Goal: Task Accomplishment & Management: Use online tool/utility

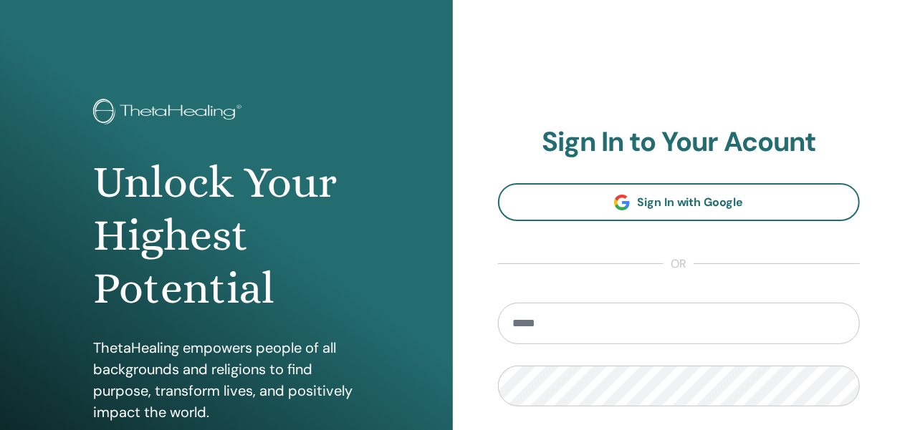
type input "**********"
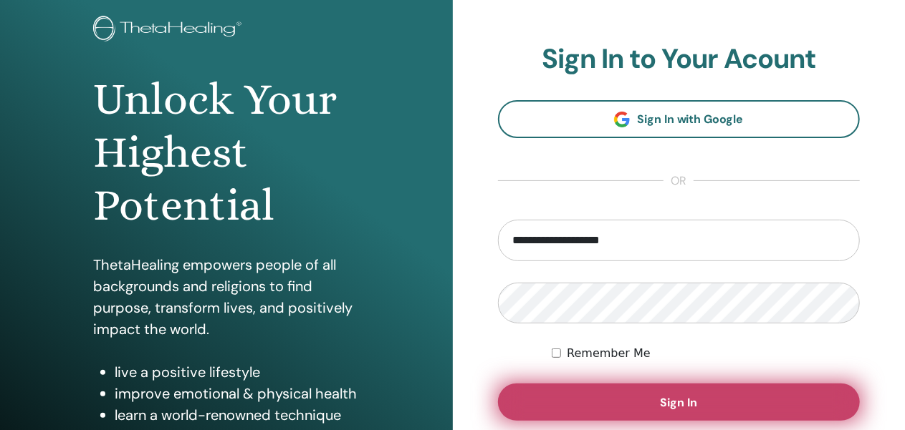
click at [647, 409] on button "Sign In" at bounding box center [679, 402] width 362 height 37
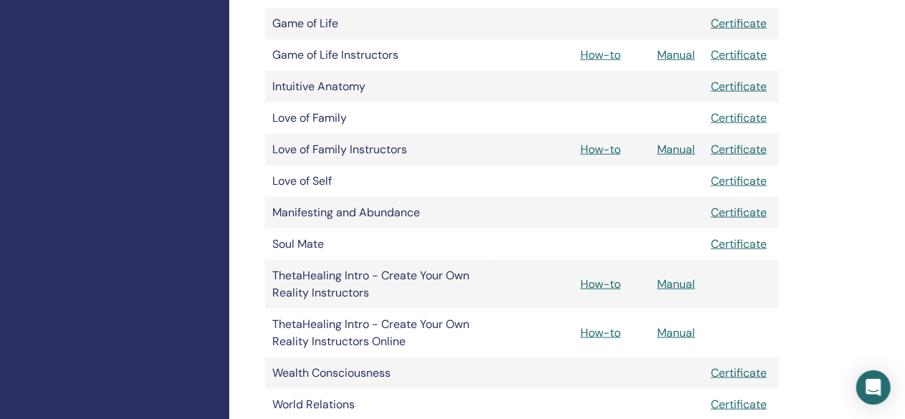
scroll to position [1028, 0]
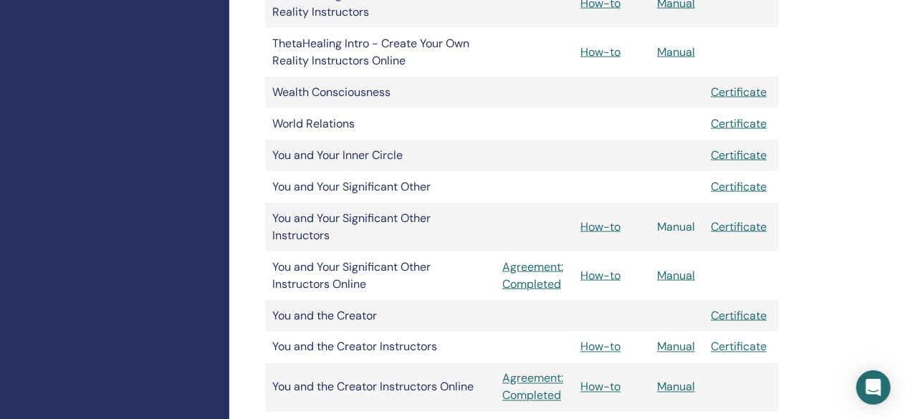
click at [682, 225] on link "Manual" at bounding box center [676, 226] width 38 height 15
